Goal: Find contact information: Obtain details needed to contact an individual or organization

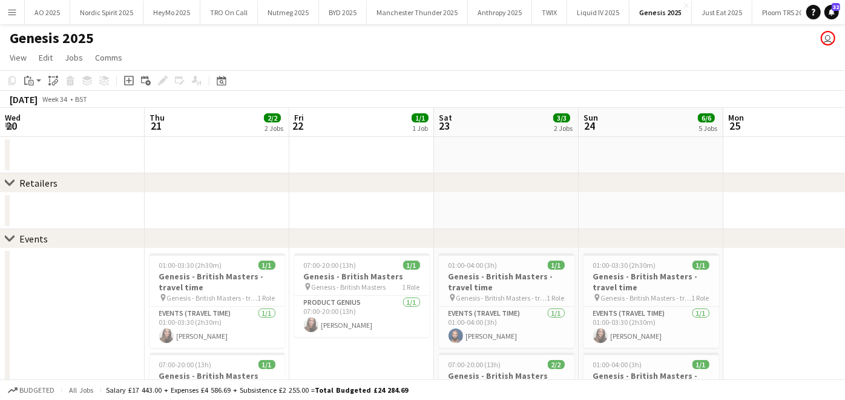
scroll to position [0, 329]
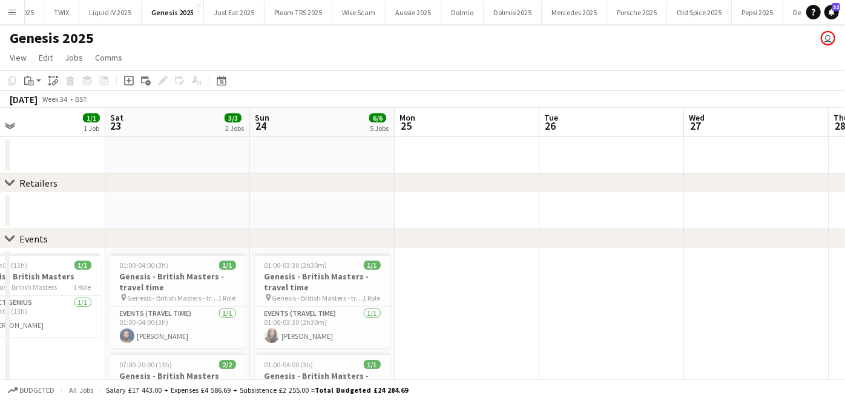
click at [13, 13] on app-icon "Menu" at bounding box center [12, 12] width 10 height 10
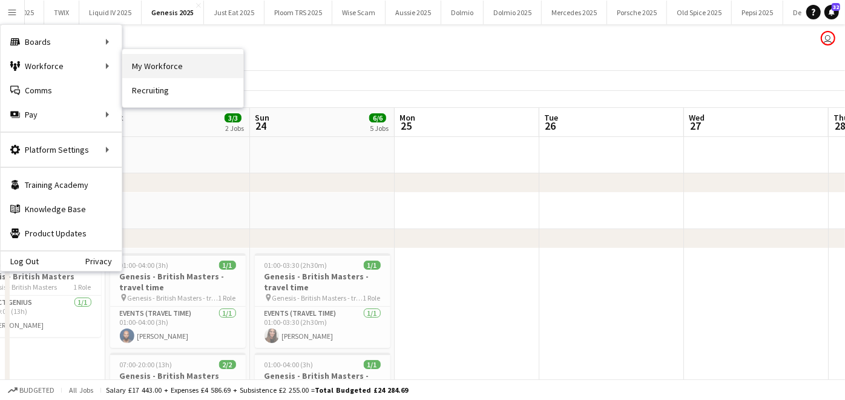
click at [166, 61] on link "My Workforce" at bounding box center [182, 66] width 121 height 24
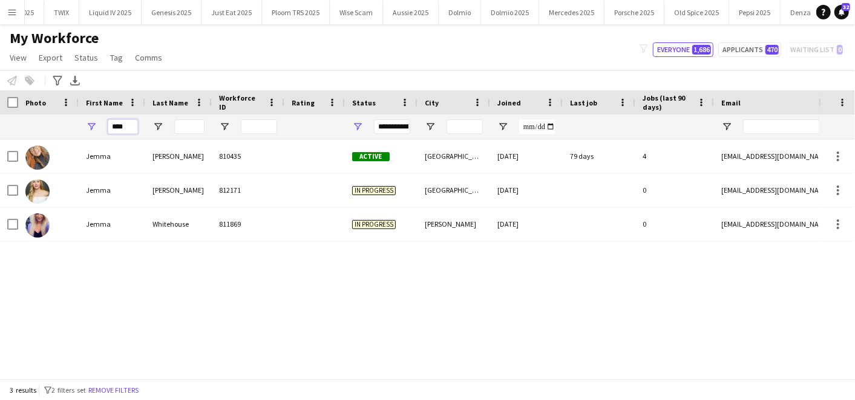
drag, startPoint x: 127, startPoint y: 124, endPoint x: 61, endPoint y: 128, distance: 66.7
click at [61, 128] on div "****" at bounding box center [656, 126] width 1313 height 24
drag, startPoint x: 61, startPoint y: 128, endPoint x: 379, endPoint y: 339, distance: 381.8
click at [379, 339] on div "[PERSON_NAME] 810435 Active [GEOGRAPHIC_DATA] [DATE] 79 days 4 [EMAIL_ADDRESS][…" at bounding box center [409, 253] width 819 height 229
click at [128, 124] on input "****" at bounding box center [123, 126] width 30 height 15
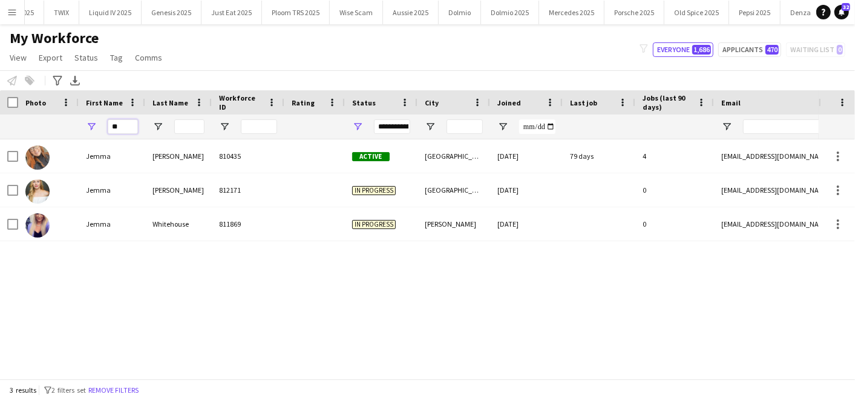
type input "*"
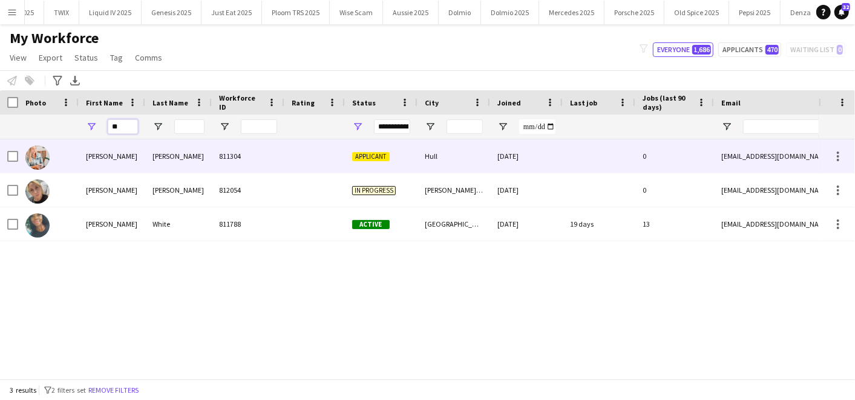
type input "*"
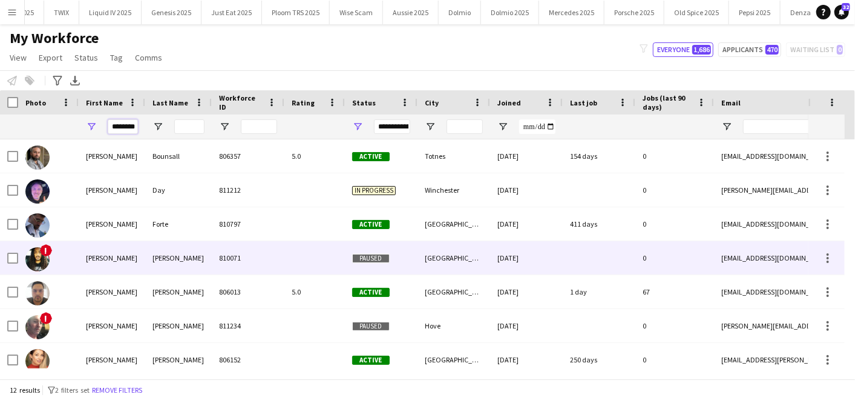
scroll to position [0, 1]
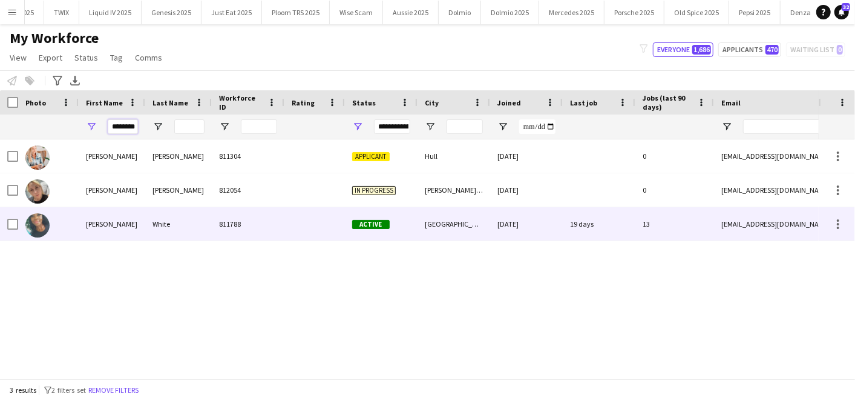
type input "********"
click at [123, 231] on div "[PERSON_NAME]" at bounding box center [112, 223] width 67 height 33
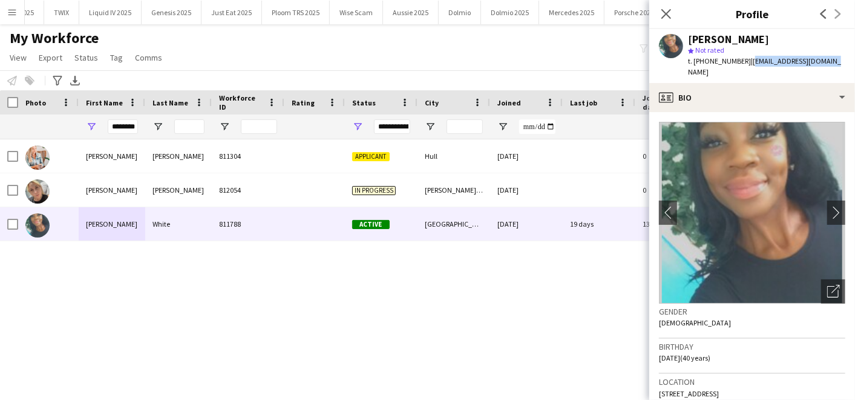
drag, startPoint x: 748, startPoint y: 63, endPoint x: 835, endPoint y: 57, distance: 87.4
click at [835, 57] on div "[PERSON_NAME] star Not rated t. [PHONE_NUMBER] | [EMAIL_ADDRESS][DOMAIN_NAME]" at bounding box center [753, 56] width 206 height 54
copy span "[EMAIL_ADDRESS][DOMAIN_NAME]"
